Goal: Register for event/course

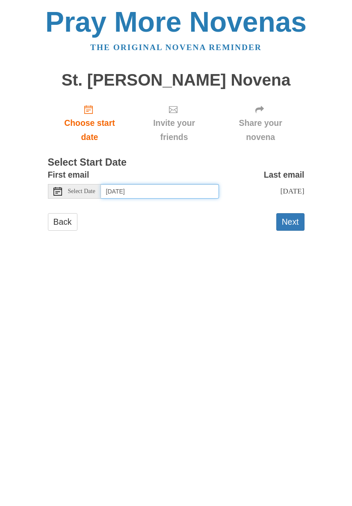
click at [186, 184] on input "Sunday, August 24th" at bounding box center [160, 191] width 118 height 15
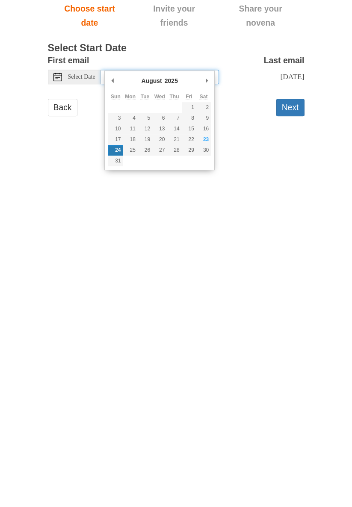
type input "Saturday, August 23rd"
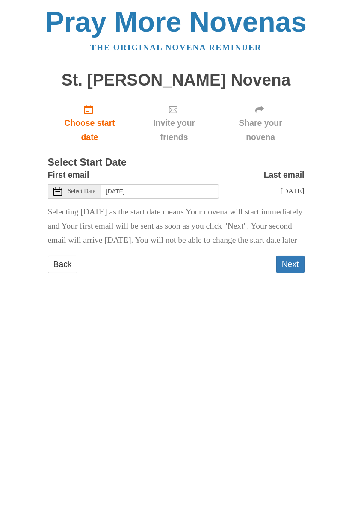
click at [291, 262] on button "Next" at bounding box center [290, 264] width 28 height 18
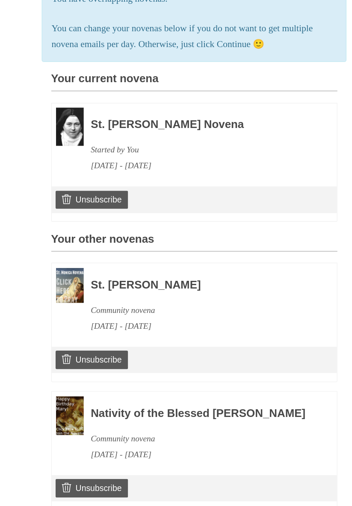
scroll to position [125, 0]
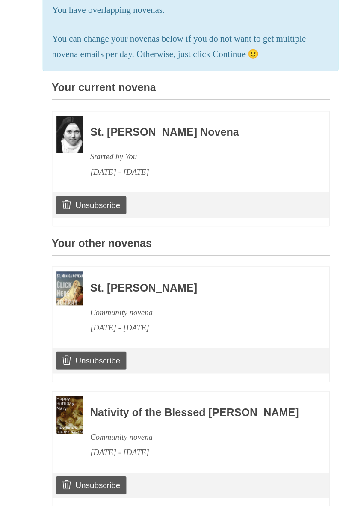
click at [143, 166] on h3 "St. [PERSON_NAME] Novena" at bounding box center [182, 160] width 198 height 11
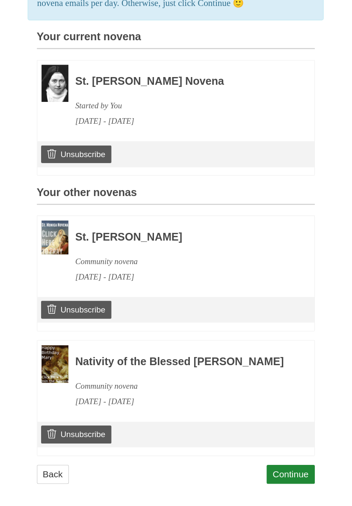
scroll to position [184, 0]
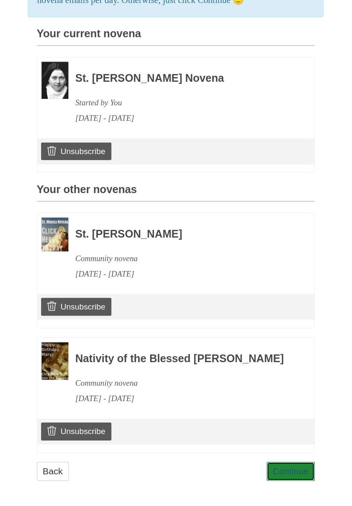
click at [282, 472] on link "Continue" at bounding box center [282, 472] width 44 height 18
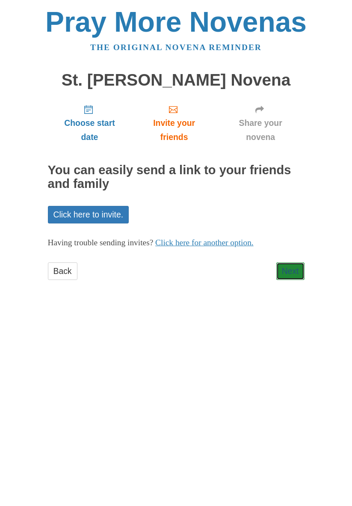
click at [298, 264] on link "Next" at bounding box center [290, 271] width 28 height 18
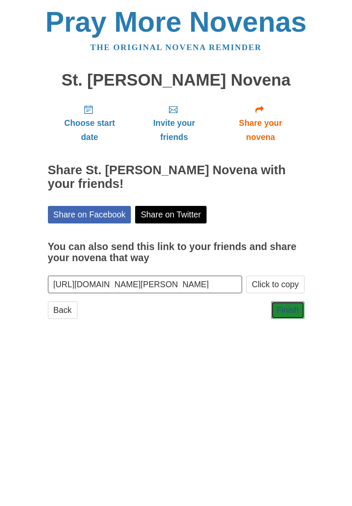
click at [299, 301] on link "Finish" at bounding box center [287, 310] width 33 height 18
